Goal: Information Seeking & Learning: Learn about a topic

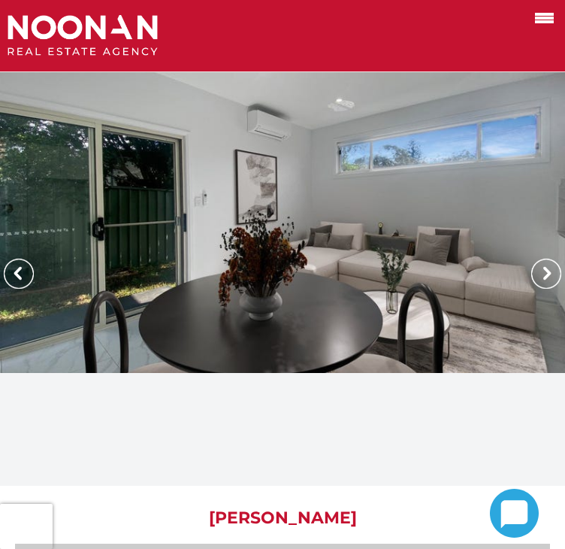
scroll to position [110, 0]
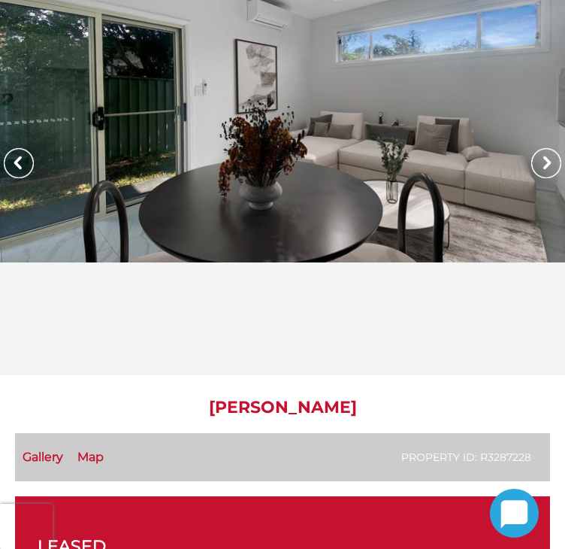
click at [531, 161] on img at bounding box center [546, 163] width 30 height 30
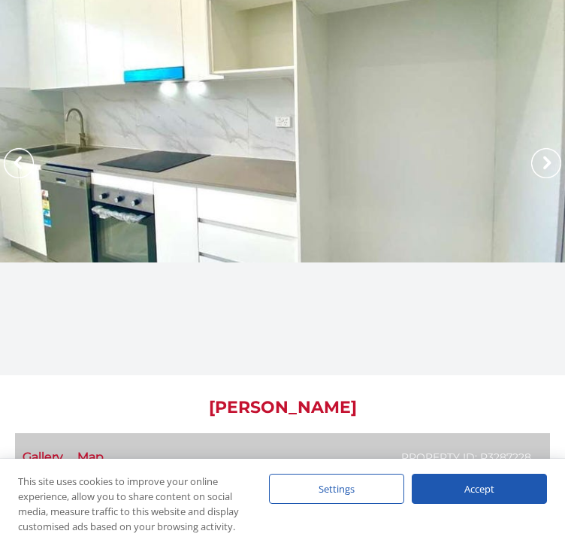
click at [531, 161] on img at bounding box center [546, 163] width 30 height 30
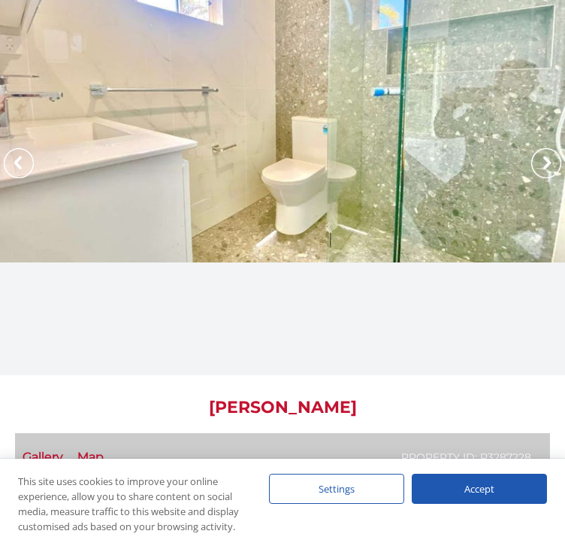
click at [490, 476] on div "Accept" at bounding box center [479, 488] width 135 height 30
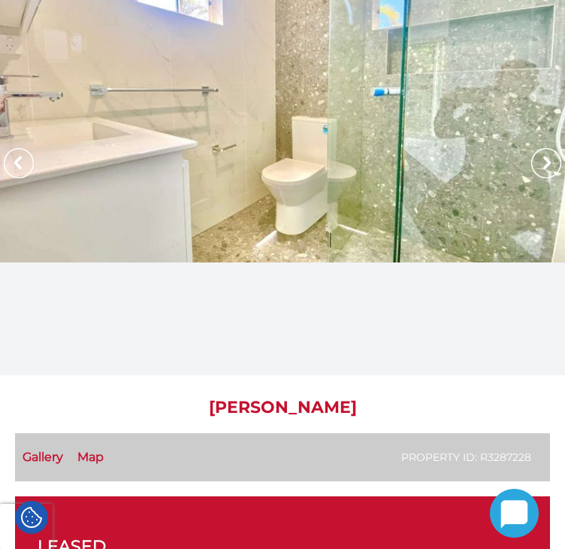
click at [531, 153] on img at bounding box center [546, 163] width 30 height 30
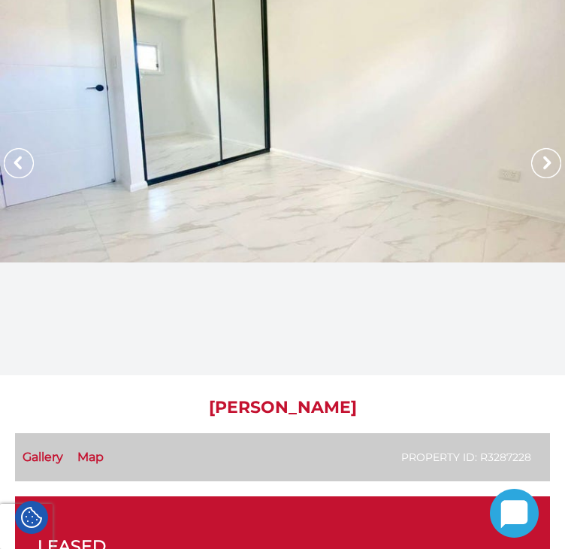
click at [531, 153] on img at bounding box center [546, 163] width 30 height 30
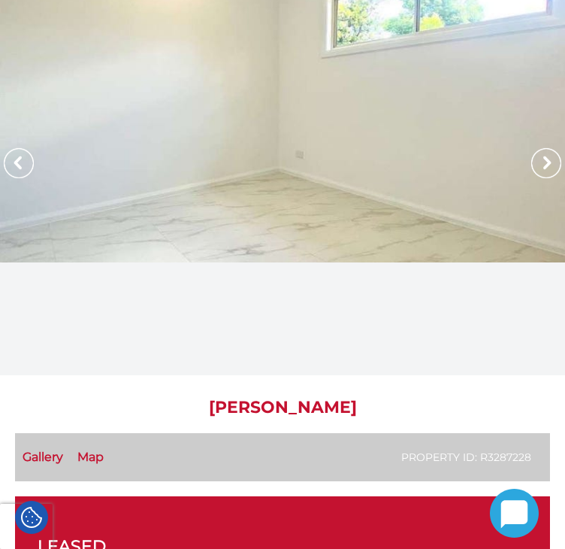
click at [531, 153] on img at bounding box center [546, 163] width 30 height 30
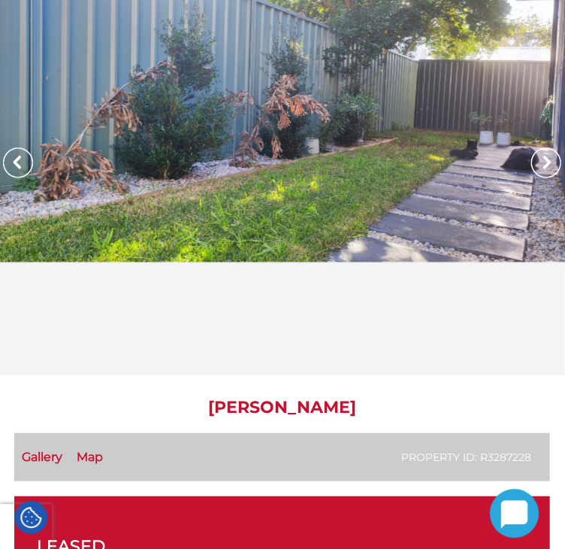
scroll to position [110, 0]
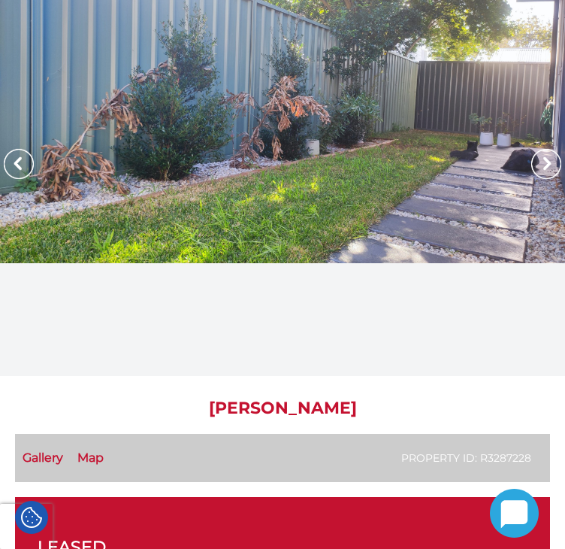
click at [531, 156] on img at bounding box center [546, 164] width 30 height 30
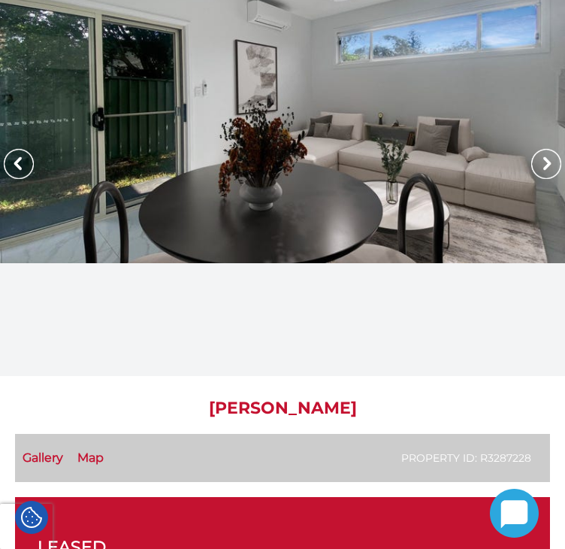
click at [531, 156] on img at bounding box center [546, 164] width 30 height 30
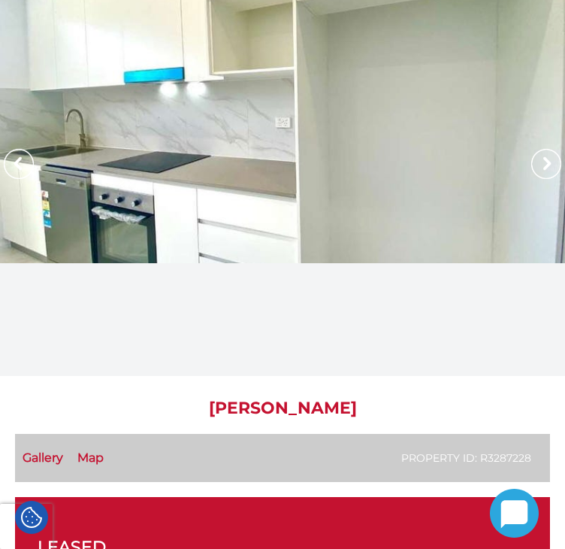
click at [531, 156] on img at bounding box center [546, 164] width 30 height 30
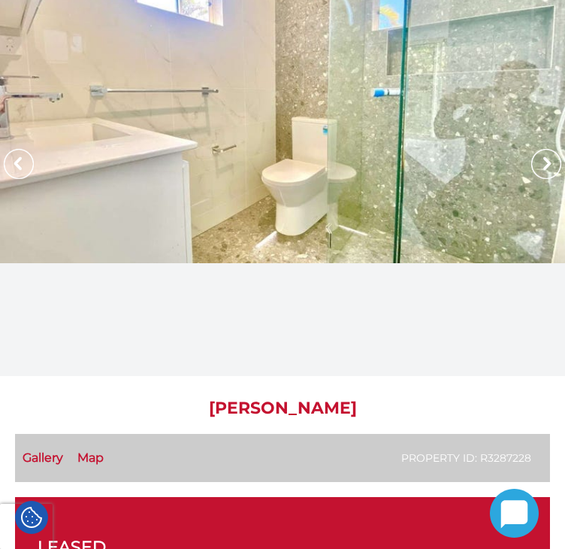
click at [531, 156] on img at bounding box center [546, 164] width 30 height 30
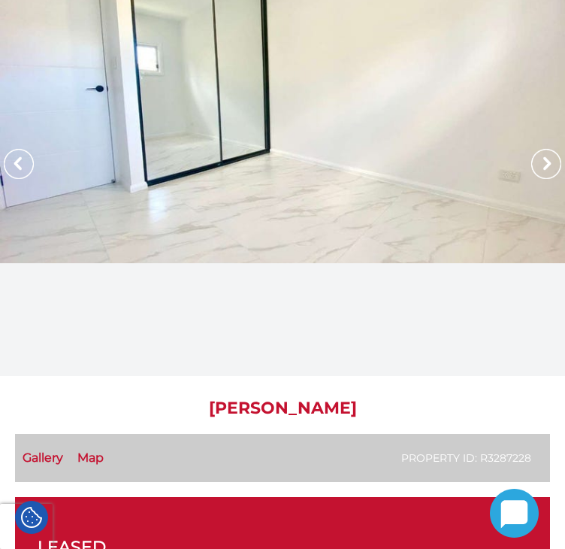
click at [531, 156] on img at bounding box center [546, 164] width 30 height 30
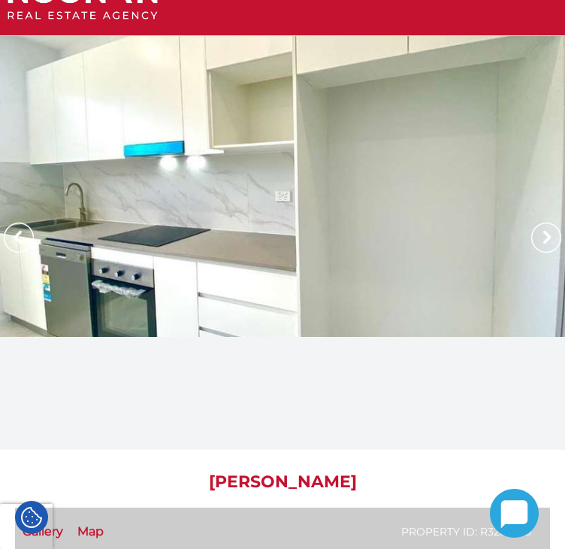
scroll to position [0, 0]
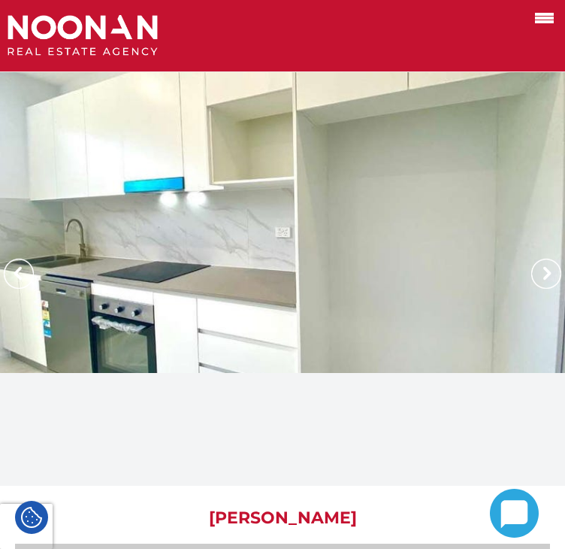
click at [531, 259] on img at bounding box center [546, 274] width 30 height 30
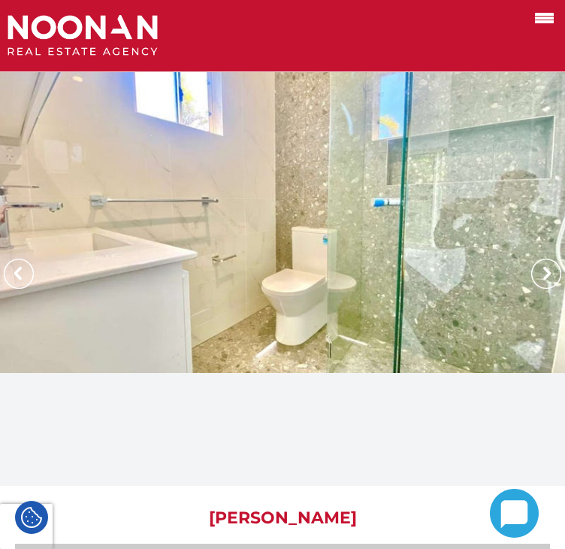
click at [531, 259] on img at bounding box center [546, 274] width 30 height 30
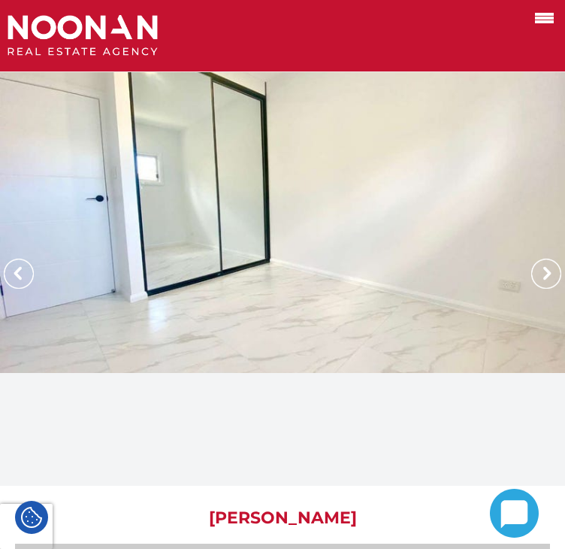
click at [531, 268] on img at bounding box center [546, 274] width 30 height 30
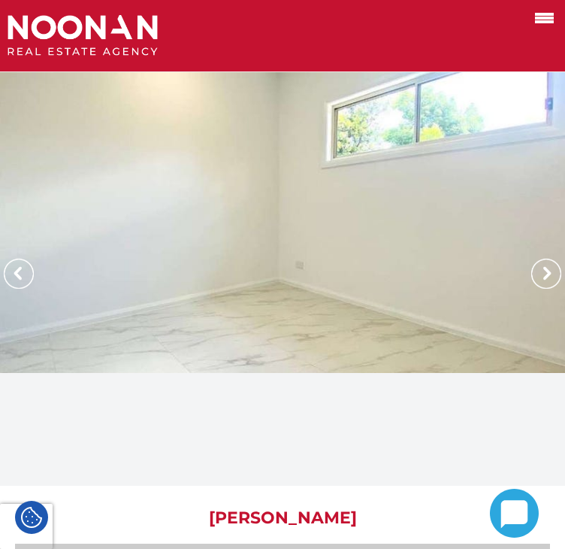
click at [531, 268] on img at bounding box center [546, 274] width 30 height 30
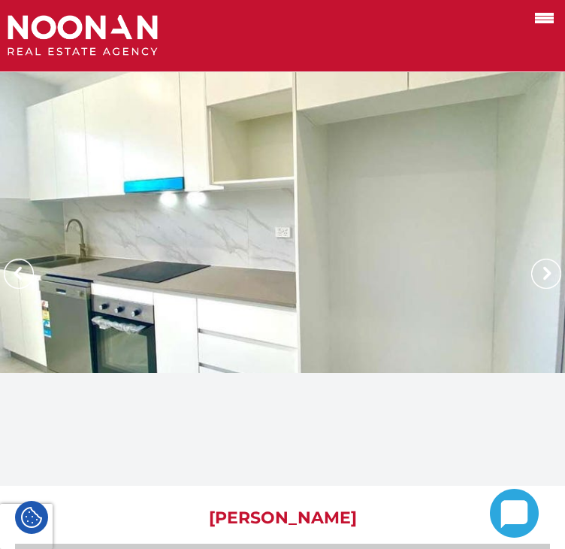
click at [531, 268] on img at bounding box center [546, 274] width 30 height 30
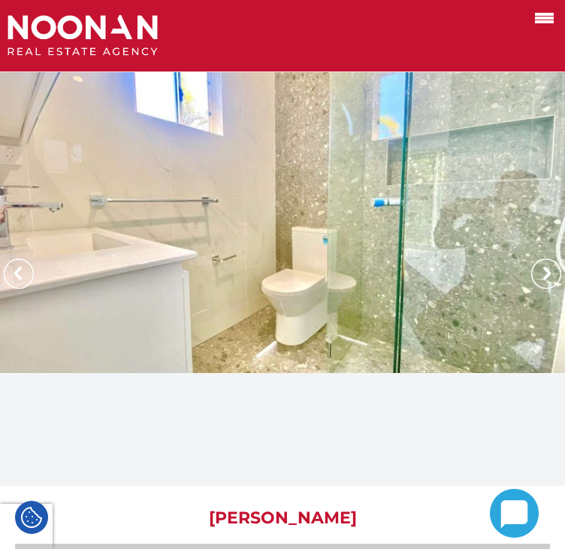
click at [531, 268] on img at bounding box center [546, 274] width 30 height 30
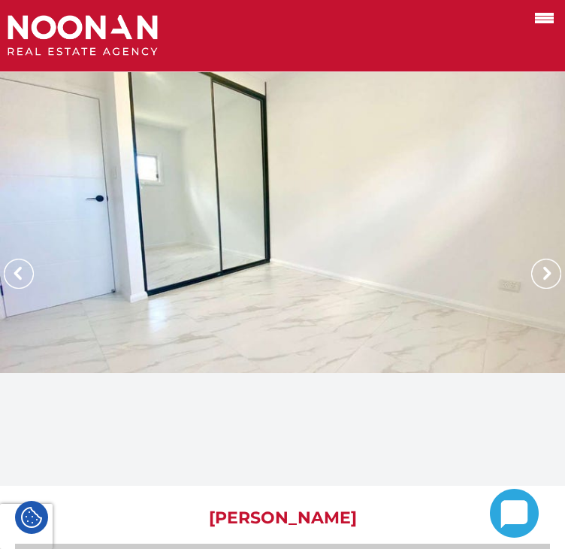
click at [531, 268] on img at bounding box center [546, 274] width 30 height 30
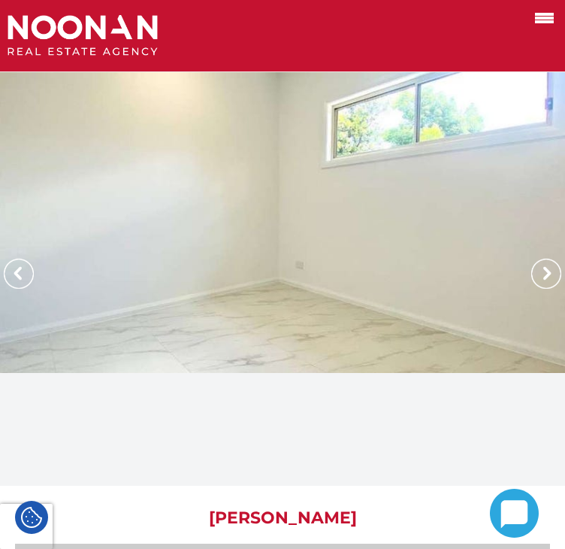
click at [531, 268] on img at bounding box center [546, 274] width 30 height 30
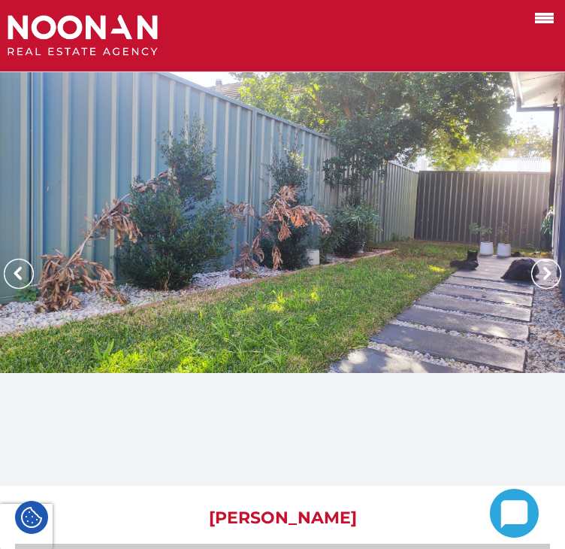
click at [531, 266] on img at bounding box center [546, 274] width 30 height 30
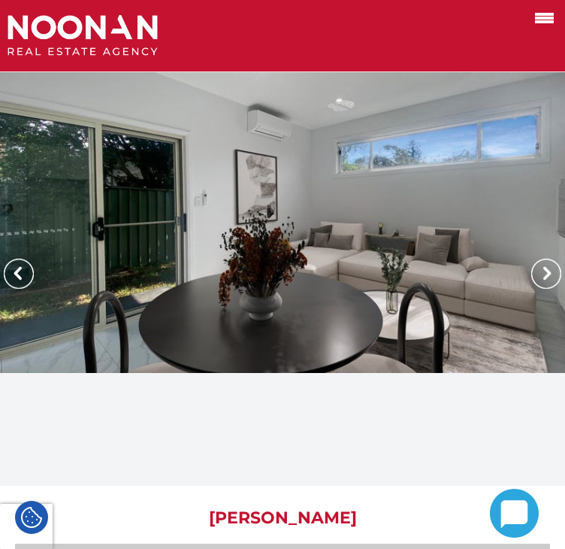
click at [531, 266] on img at bounding box center [546, 274] width 30 height 30
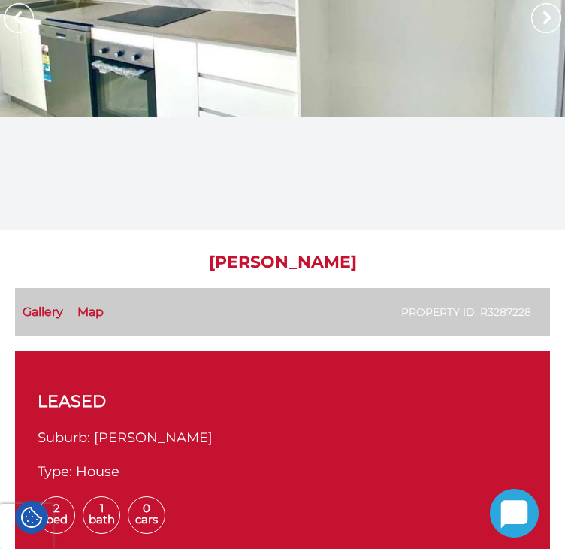
scroll to position [304, 0]
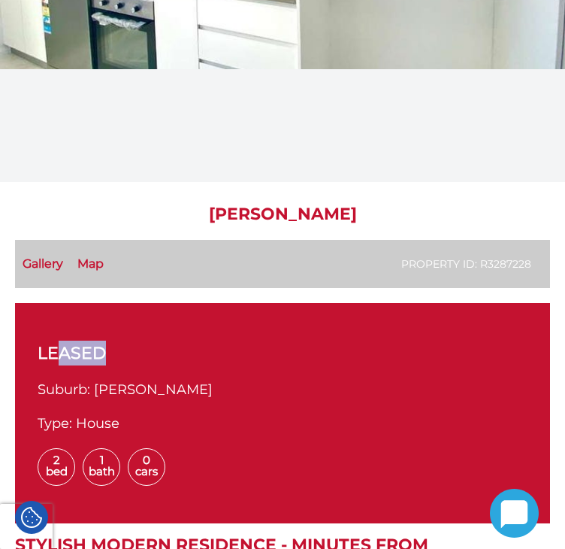
drag, startPoint x: 50, startPoint y: 405, endPoint x: 90, endPoint y: 404, distance: 39.9
click at [90, 365] on span "leased" at bounding box center [72, 352] width 68 height 25
